Goal: Find specific page/section: Find specific page/section

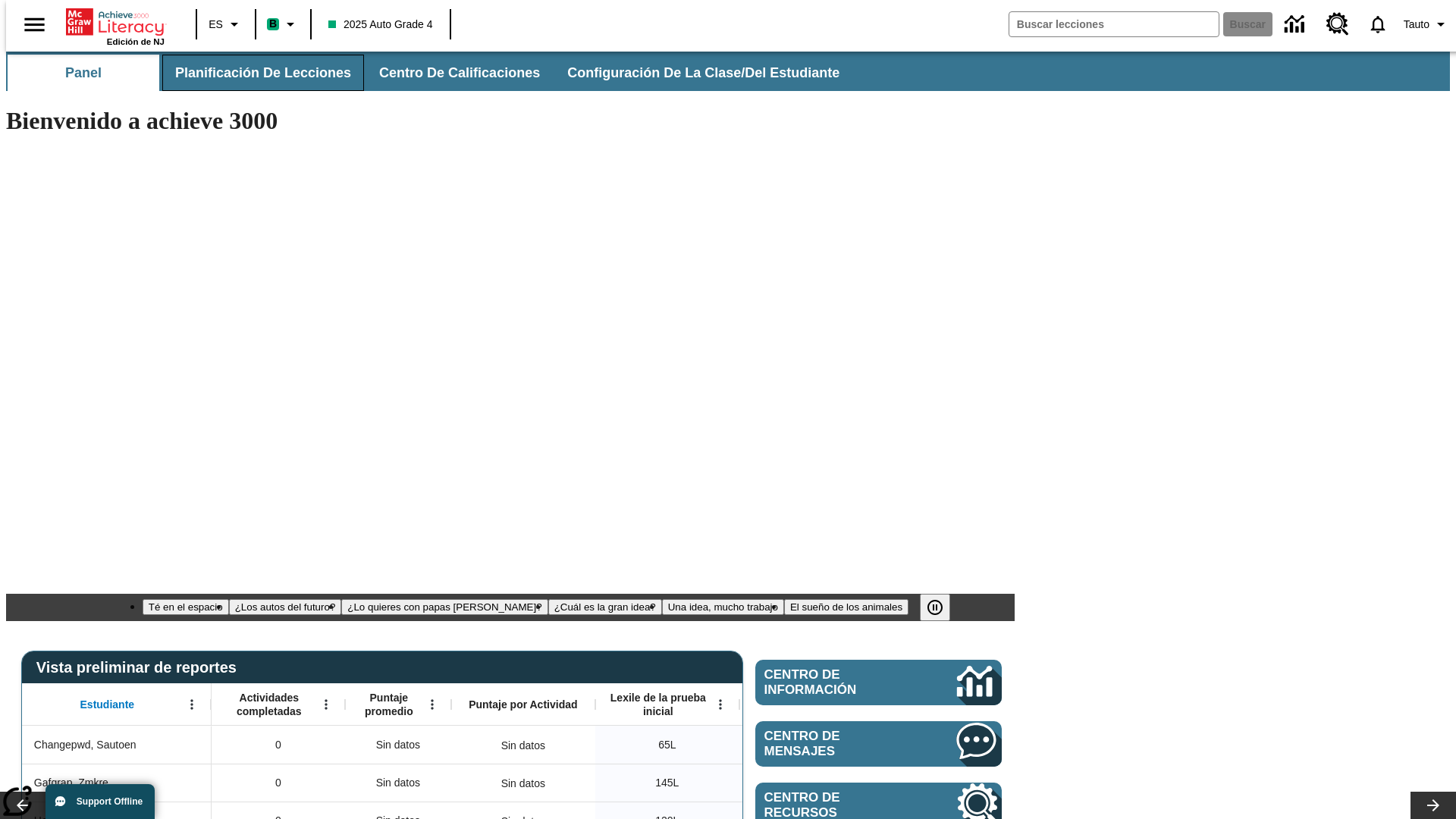
click at [254, 73] on span "Planificación de lecciones" at bounding box center [263, 73] width 176 height 18
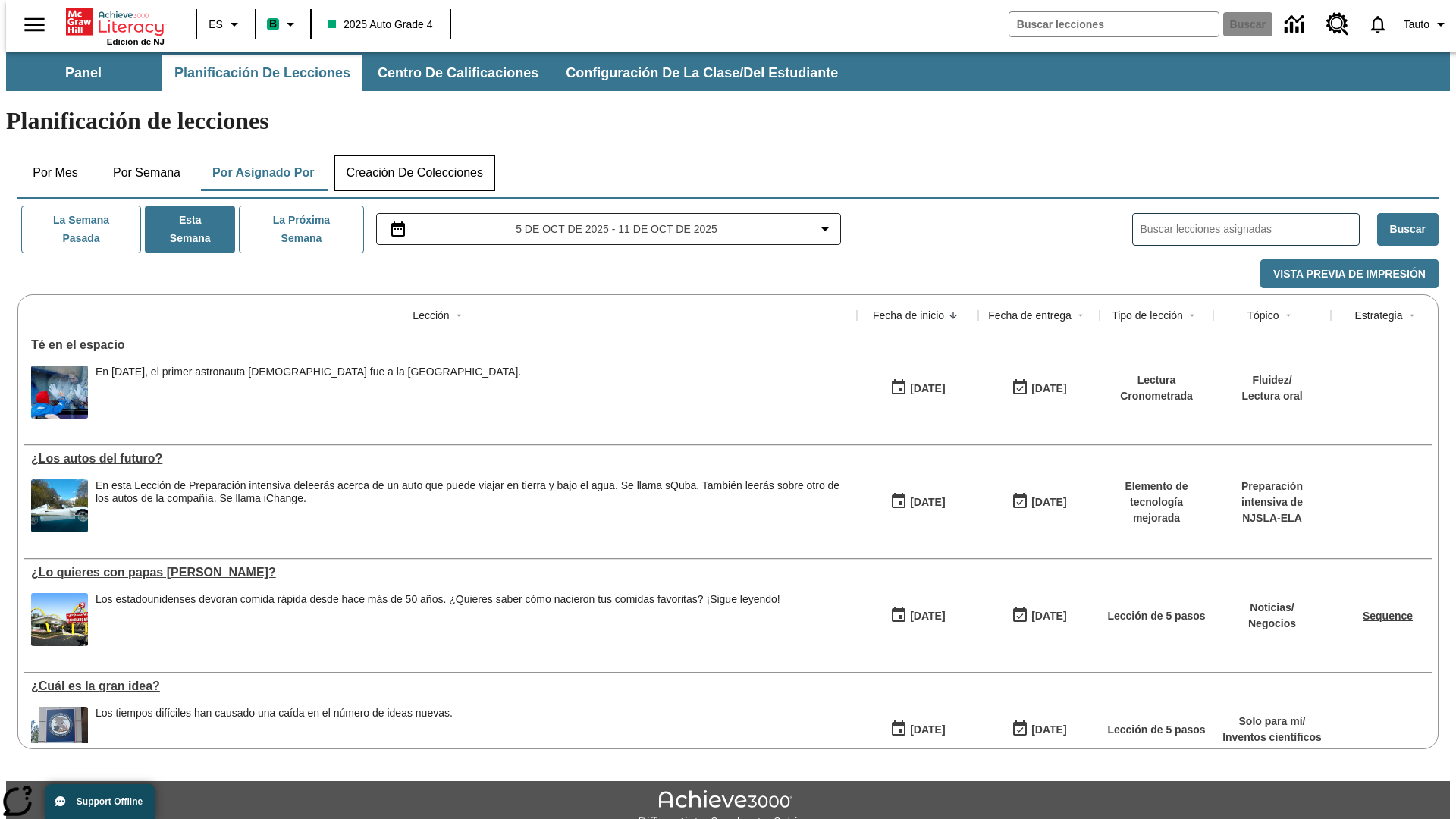
click at [411, 155] on button "Creación de colecciones" at bounding box center [413, 173] width 161 height 37
